Goal: Task Accomplishment & Management: Manage account settings

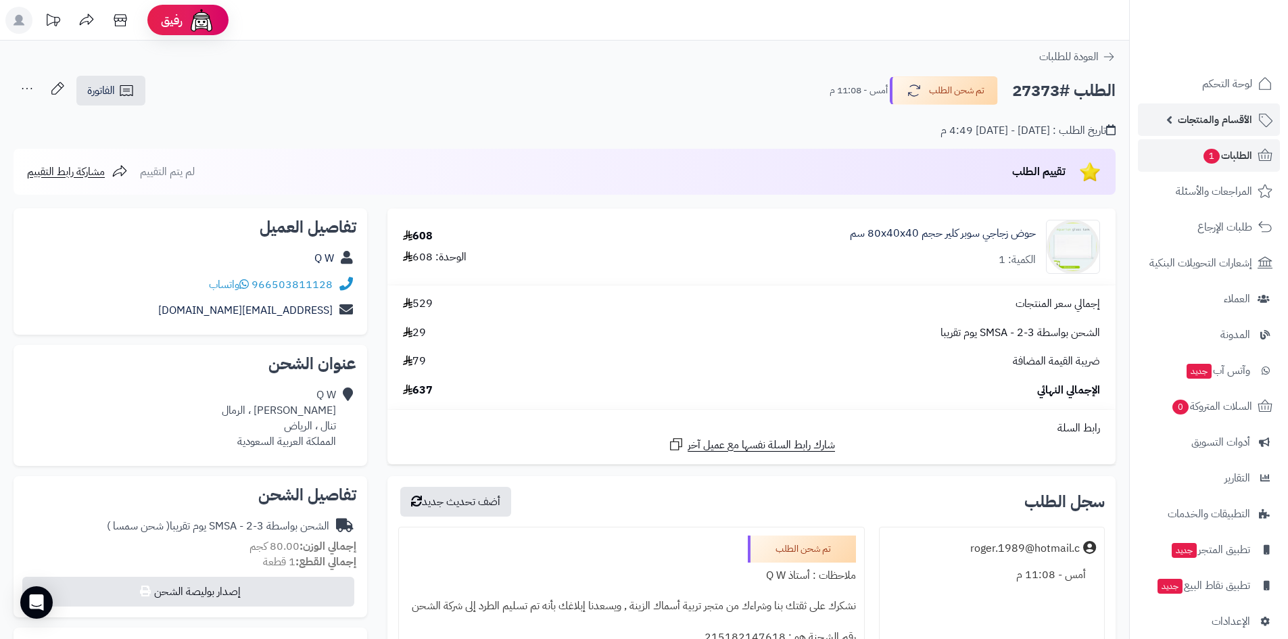
click at [1210, 120] on span "الأقسام والمنتجات" at bounding box center [1214, 119] width 74 height 19
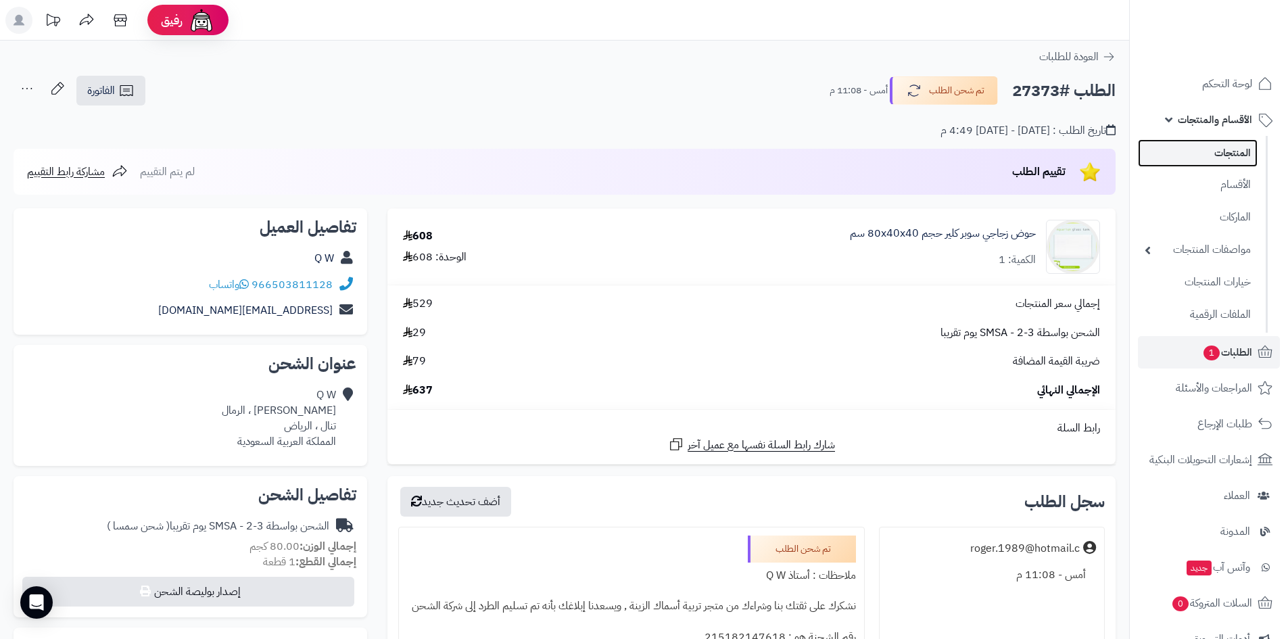
click at [1230, 154] on link "المنتجات" at bounding box center [1197, 153] width 120 height 28
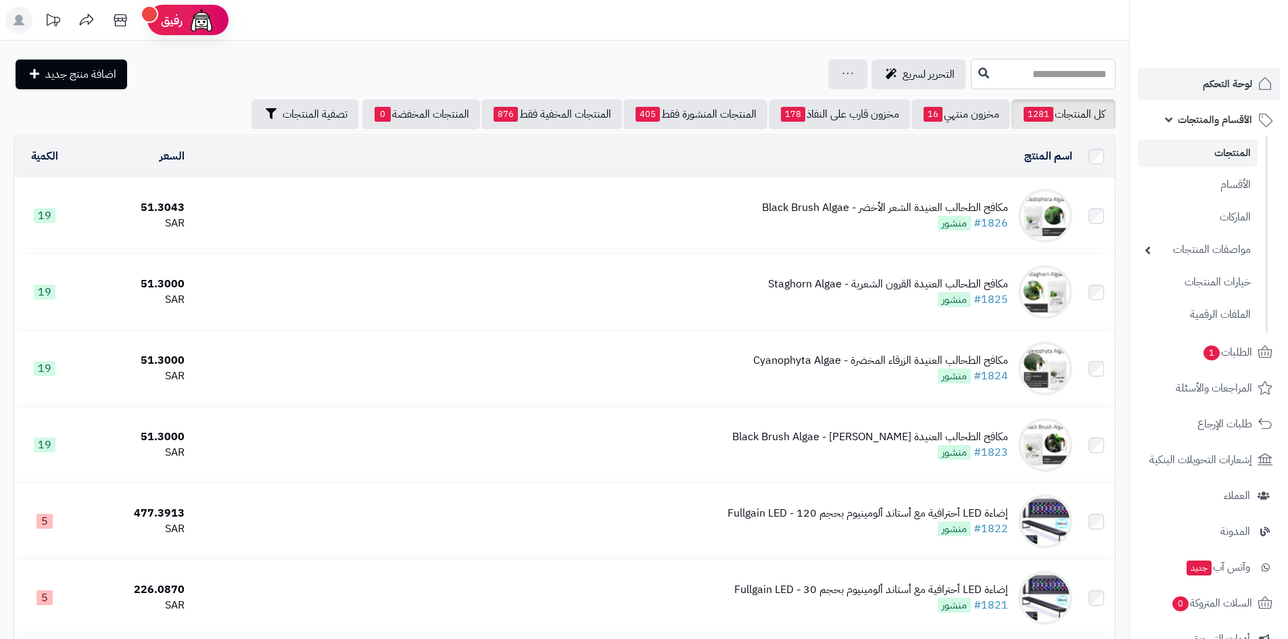
drag, startPoint x: 1093, startPoint y: 76, endPoint x: 1260, endPoint y: 76, distance: 167.6
click at [1094, 76] on input "text" at bounding box center [1043, 74] width 145 height 30
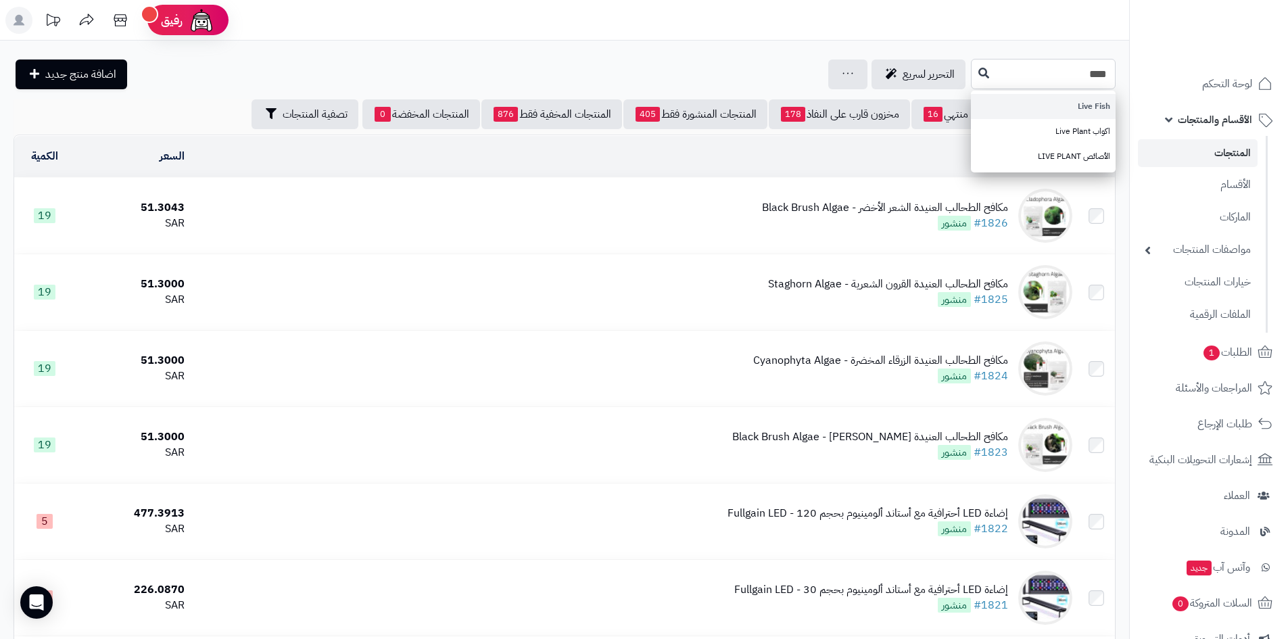
type input "****"
click at [1089, 105] on link "Live Fish" at bounding box center [1043, 106] width 145 height 25
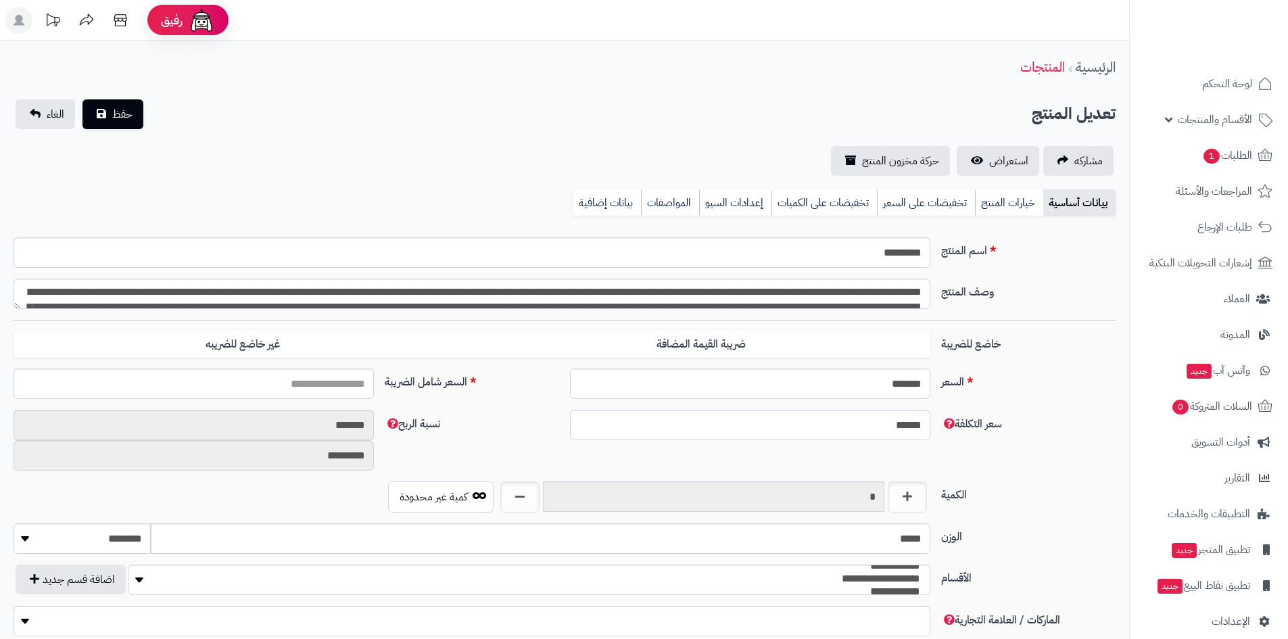
type input "*****"
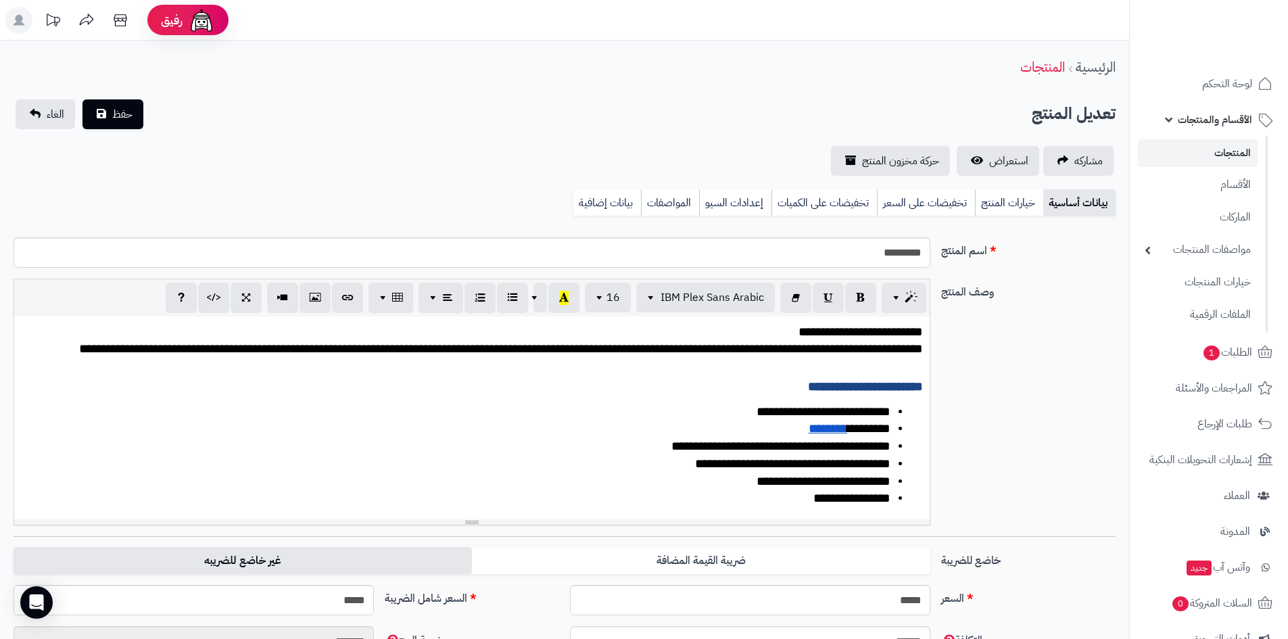
scroll to position [44, 0]
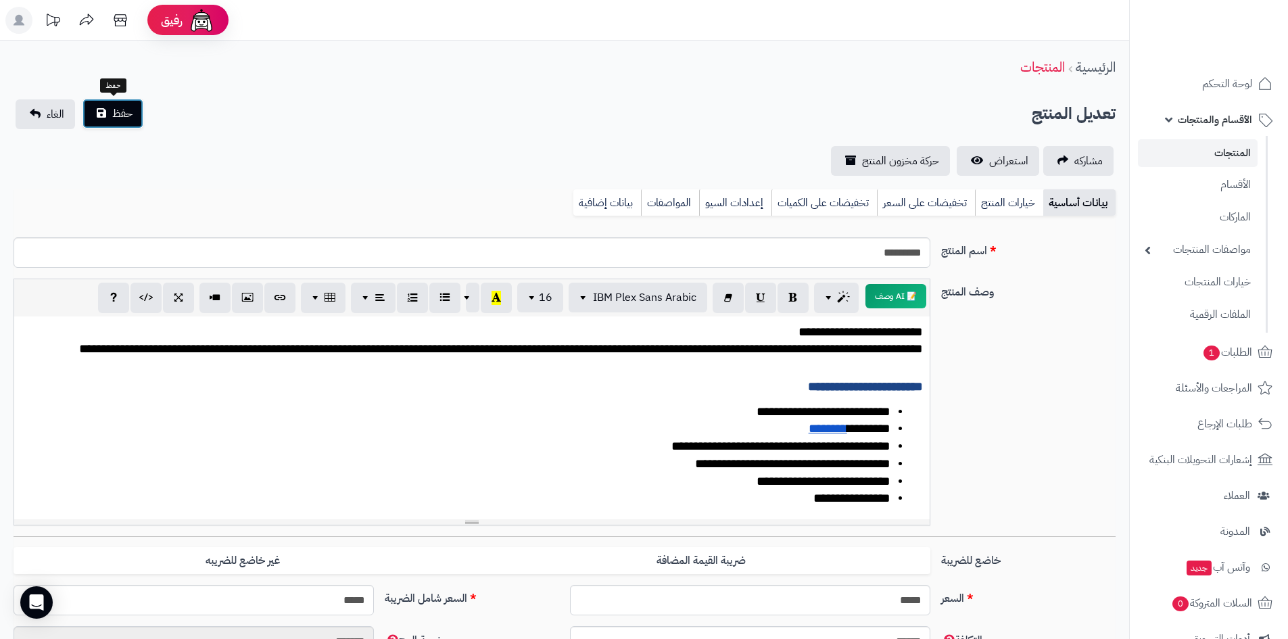
click at [130, 107] on span "حفظ" at bounding box center [122, 113] width 20 height 16
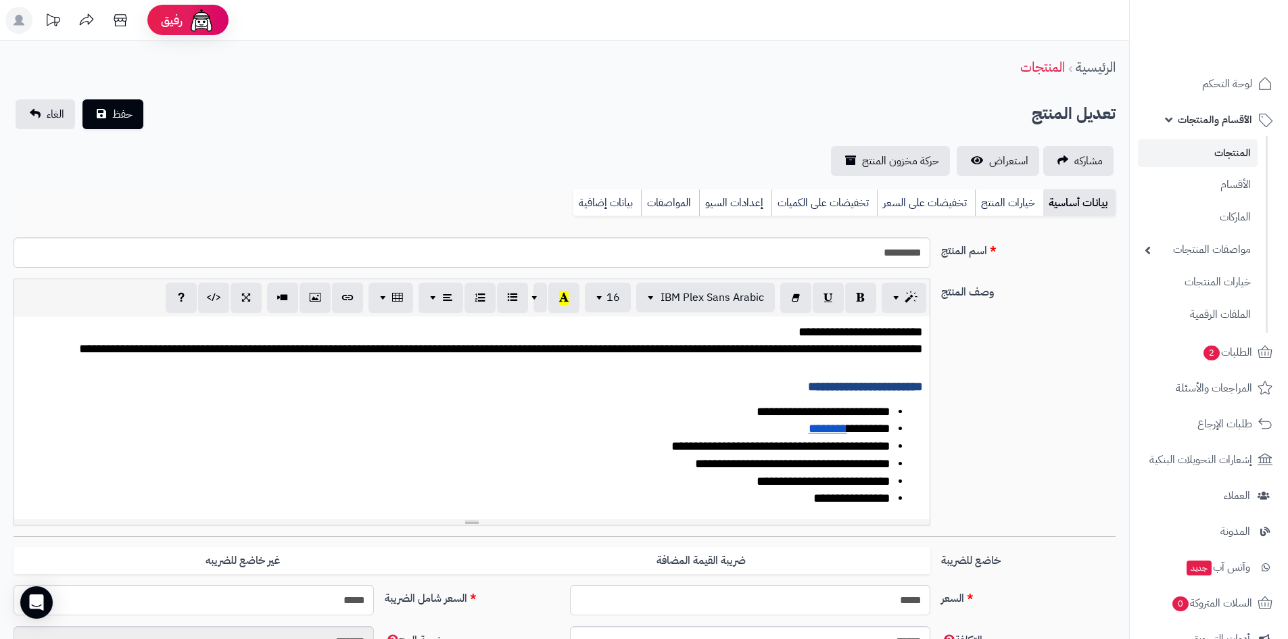
scroll to position [51, 0]
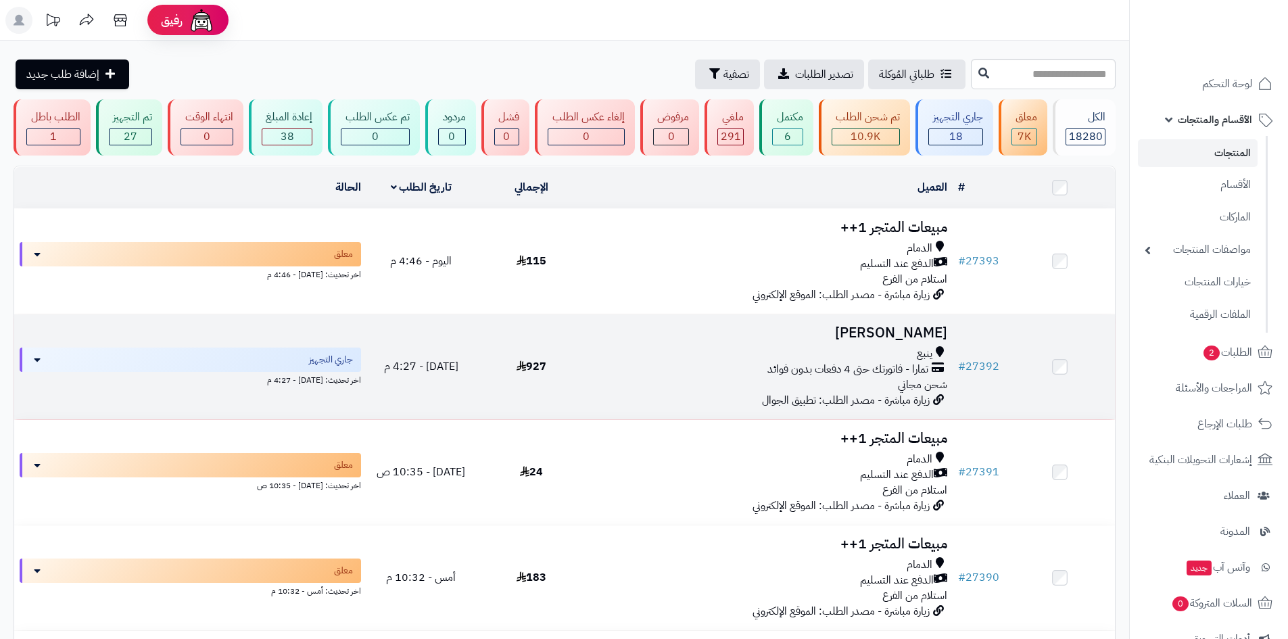
click at [836, 371] on span "تمارا - فاتورتك حتى 4 دفعات بدون فوائد" at bounding box center [847, 370] width 161 height 16
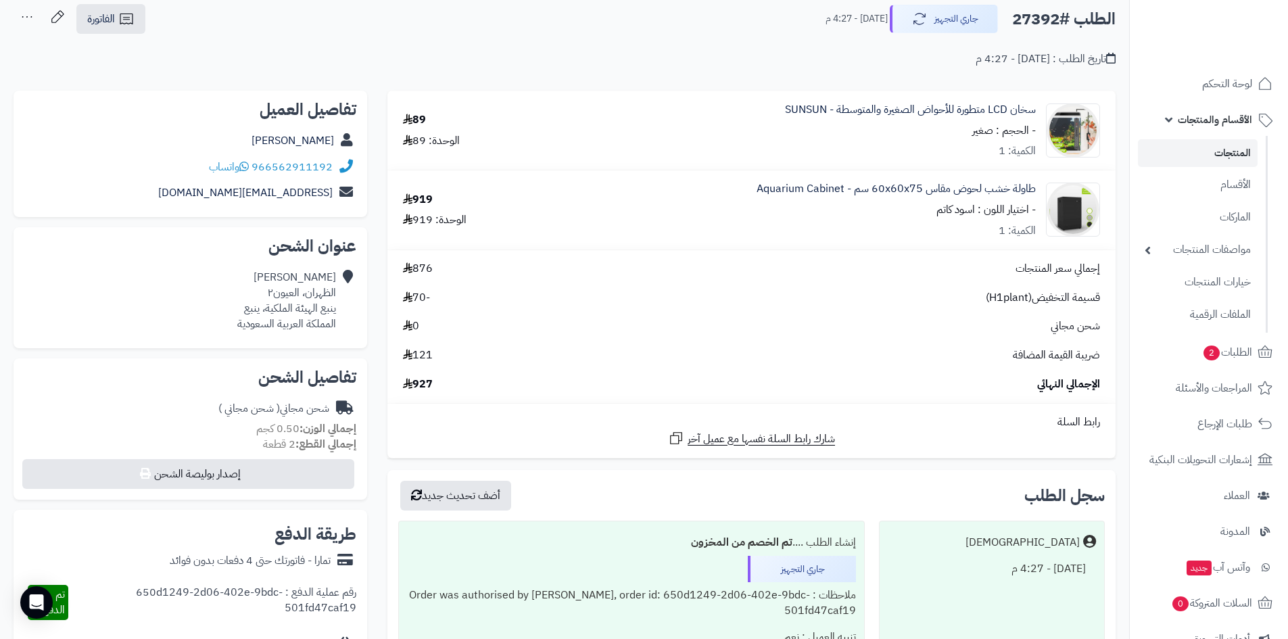
scroll to position [68, 0]
